Goal: Find contact information: Find contact information

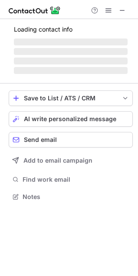
scroll to position [196, 138]
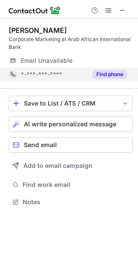
click at [110, 74] on button "Find phone" at bounding box center [109, 74] width 34 height 9
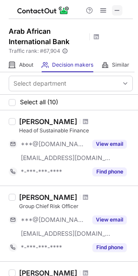
click at [119, 7] on span at bounding box center [116, 10] width 7 height 7
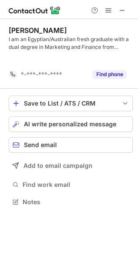
scroll to position [182, 138]
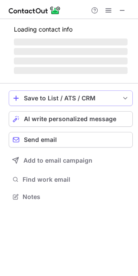
scroll to position [188, 138]
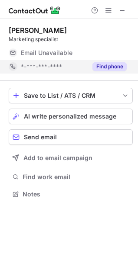
click at [100, 66] on button "Find phone" at bounding box center [109, 66] width 34 height 9
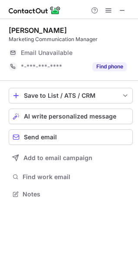
scroll to position [188, 138]
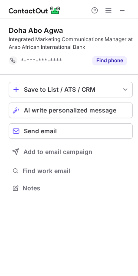
scroll to position [182, 138]
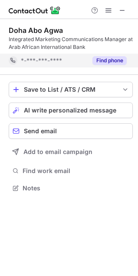
click at [105, 60] on button "Find phone" at bounding box center [109, 60] width 34 height 9
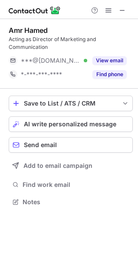
scroll to position [196, 138]
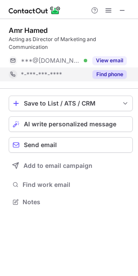
click at [121, 75] on button "Find phone" at bounding box center [109, 74] width 34 height 9
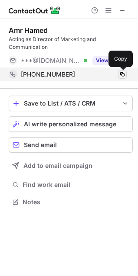
click at [124, 74] on span at bounding box center [122, 74] width 7 height 7
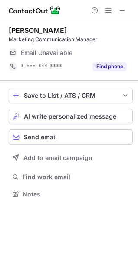
scroll to position [188, 138]
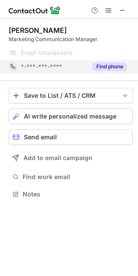
click at [107, 63] on button "Find phone" at bounding box center [109, 66] width 34 height 9
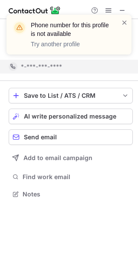
scroll to position [174, 138]
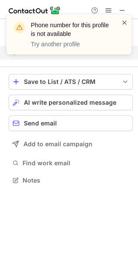
click at [123, 22] on span at bounding box center [124, 22] width 7 height 9
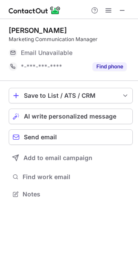
scroll to position [188, 138]
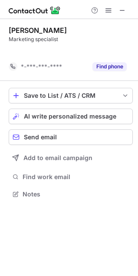
scroll to position [174, 138]
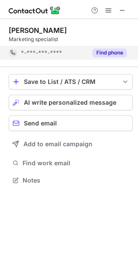
click at [108, 56] on button "Find phone" at bounding box center [109, 52] width 34 height 9
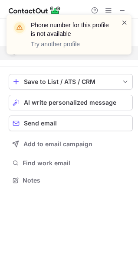
click at [123, 19] on span at bounding box center [124, 22] width 7 height 9
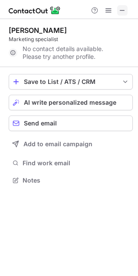
click at [123, 9] on span at bounding box center [122, 10] width 7 height 7
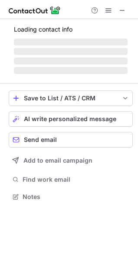
scroll to position [196, 138]
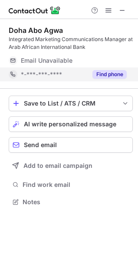
click at [113, 76] on button "Find phone" at bounding box center [109, 74] width 34 height 9
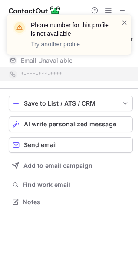
click at [122, 11] on div "Phone number for this profile is not available Try another profile" at bounding box center [69, 38] width 138 height 64
click at [123, 22] on span at bounding box center [124, 22] width 7 height 9
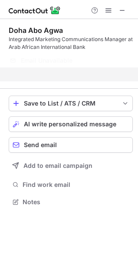
click at [123, 14] on div "Phone number for this profile is not available Try another profile" at bounding box center [69, 38] width 138 height 64
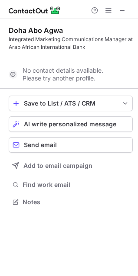
scroll to position [182, 138]
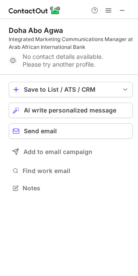
click at [123, 9] on div "Phone number for this profile is not available Try another profile" at bounding box center [69, 14] width 138 height 17
click at [123, 9] on span at bounding box center [122, 10] width 7 height 7
